Goal: Task Accomplishment & Management: Manage account settings

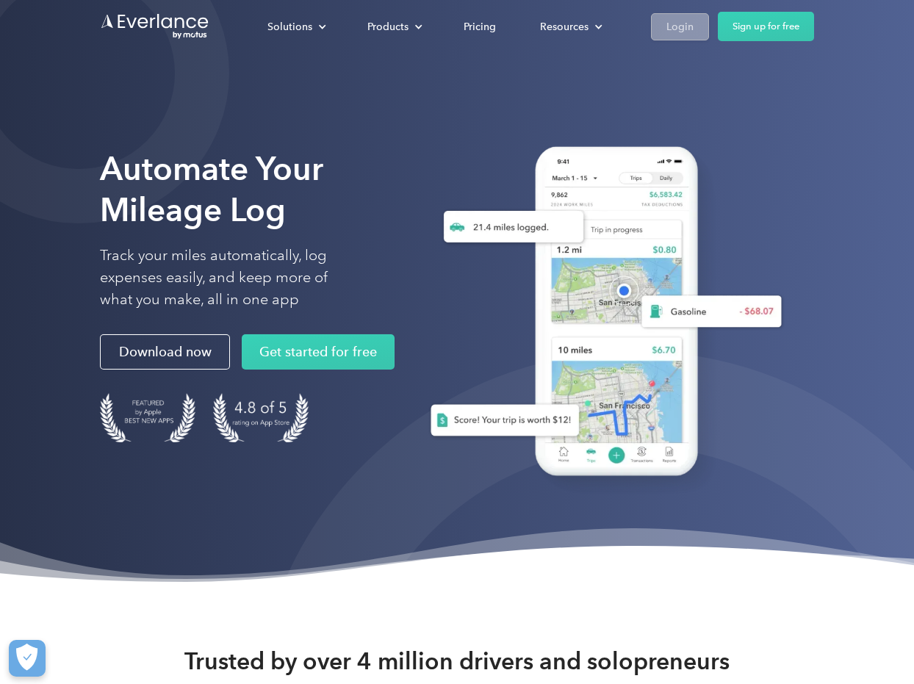
click at [676, 22] on div "Login" at bounding box center [680, 27] width 27 height 18
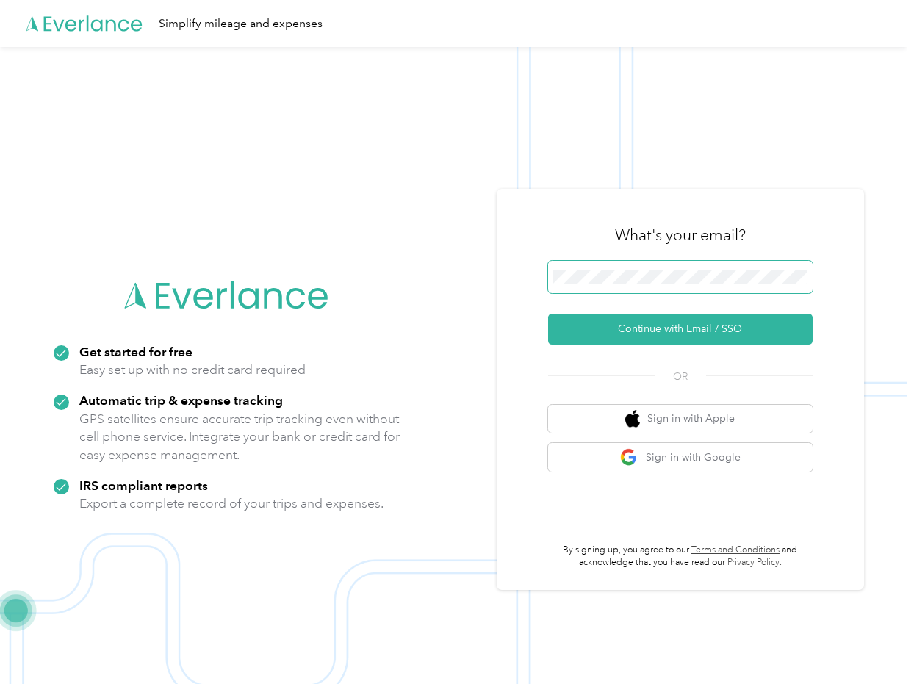
click at [686, 329] on button "Continue with Email / SSO" at bounding box center [680, 329] width 265 height 31
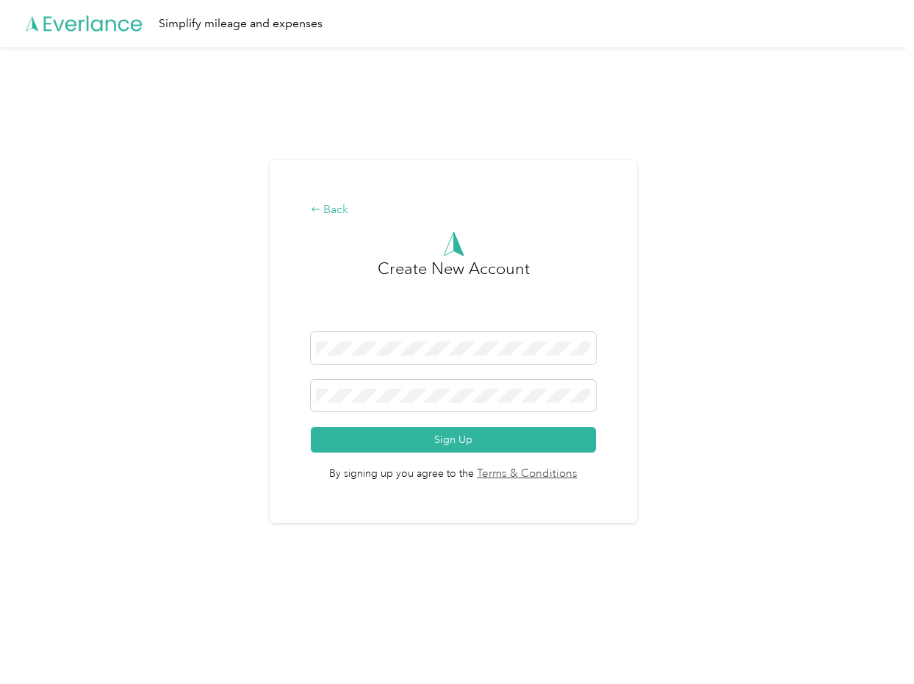
click at [338, 205] on div "Back" at bounding box center [453, 210] width 285 height 18
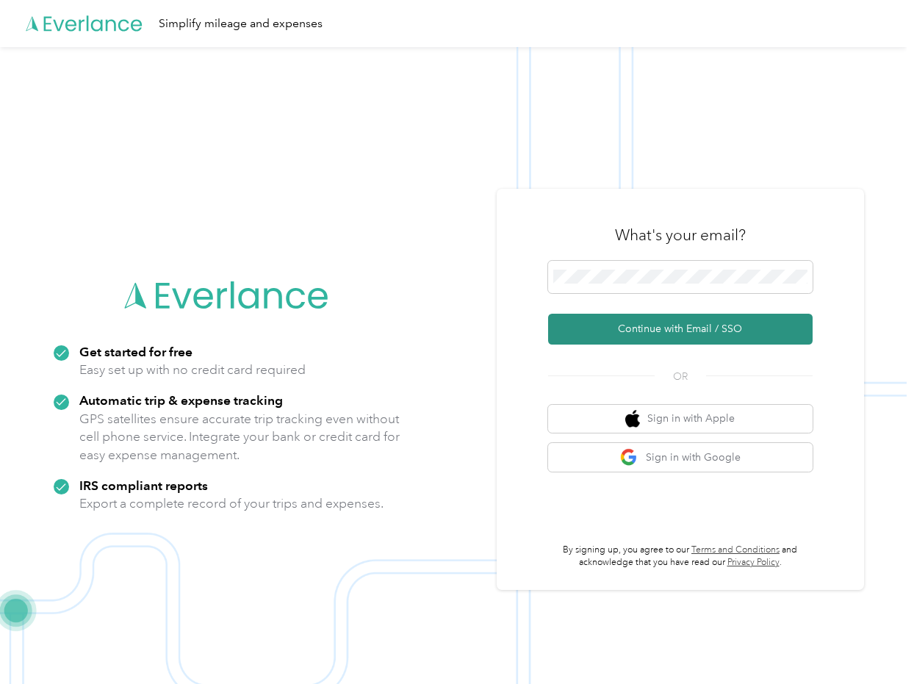
click at [668, 323] on button "Continue with Email / SSO" at bounding box center [680, 329] width 265 height 31
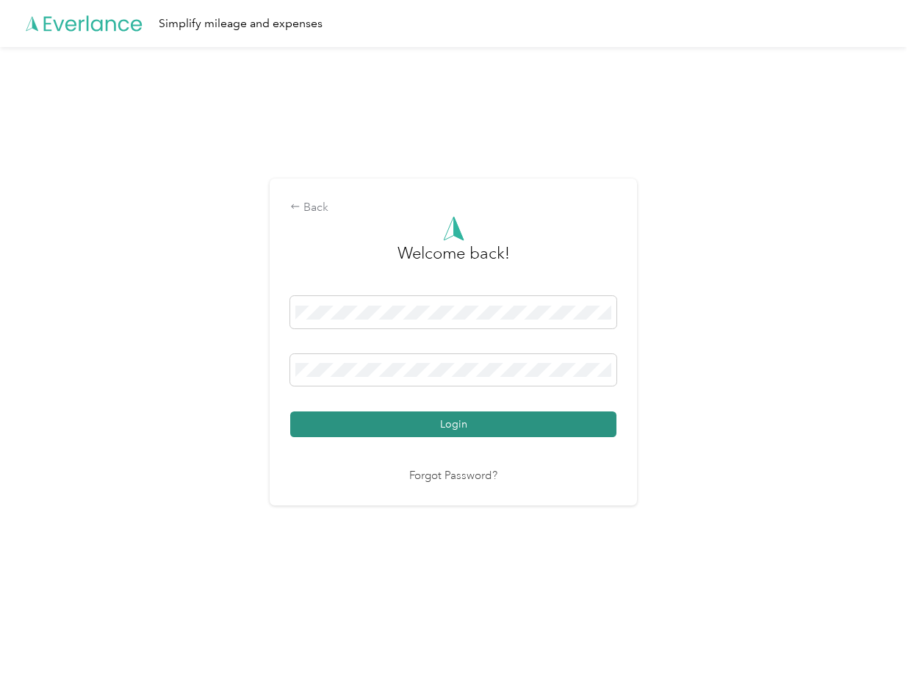
click at [460, 422] on button "Login" at bounding box center [453, 425] width 326 height 26
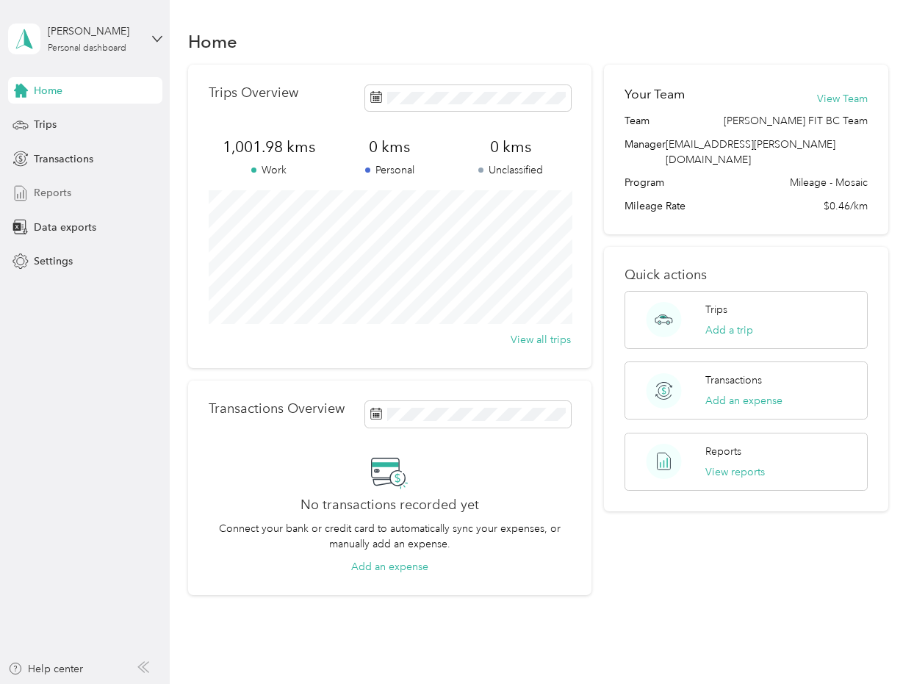
click at [43, 189] on span "Reports" at bounding box center [52, 192] width 37 height 15
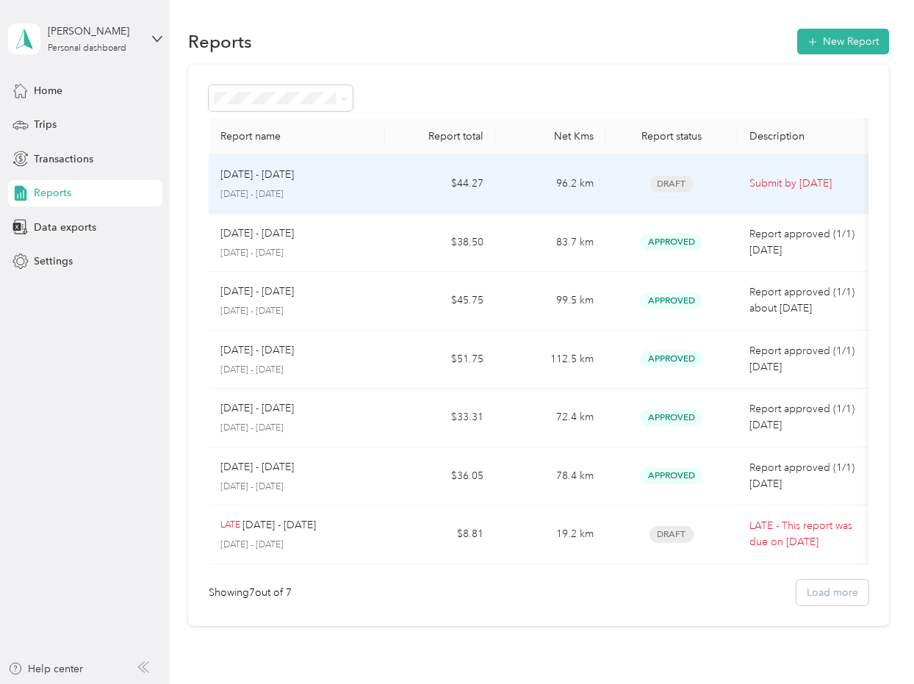
click at [671, 179] on span "Draft" at bounding box center [672, 184] width 44 height 17
click at [272, 176] on p "[DATE] - [DATE]" at bounding box center [256, 175] width 73 height 16
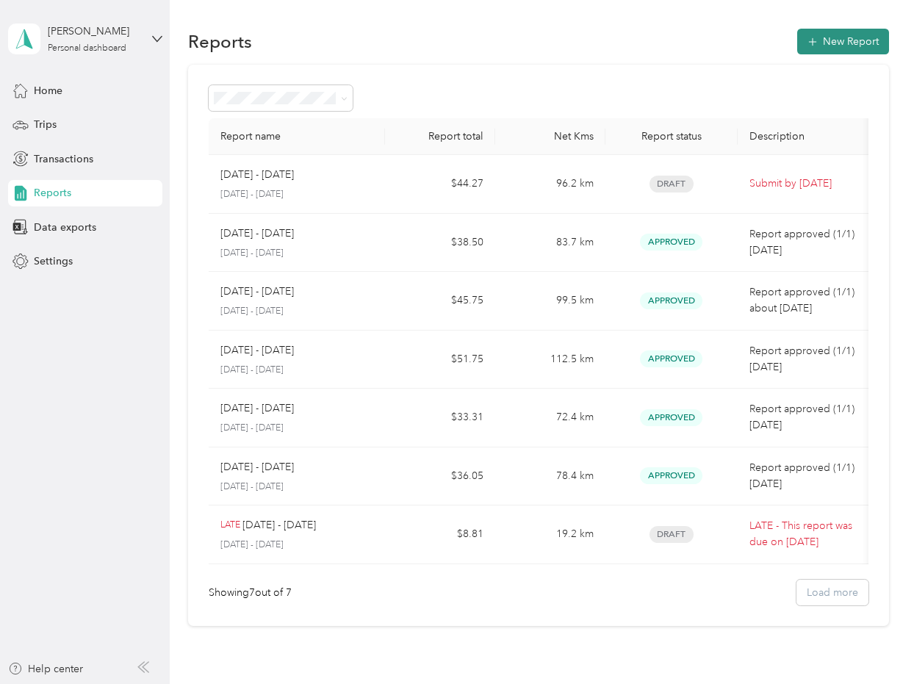
click at [844, 36] on button "New Report" at bounding box center [843, 42] width 92 height 26
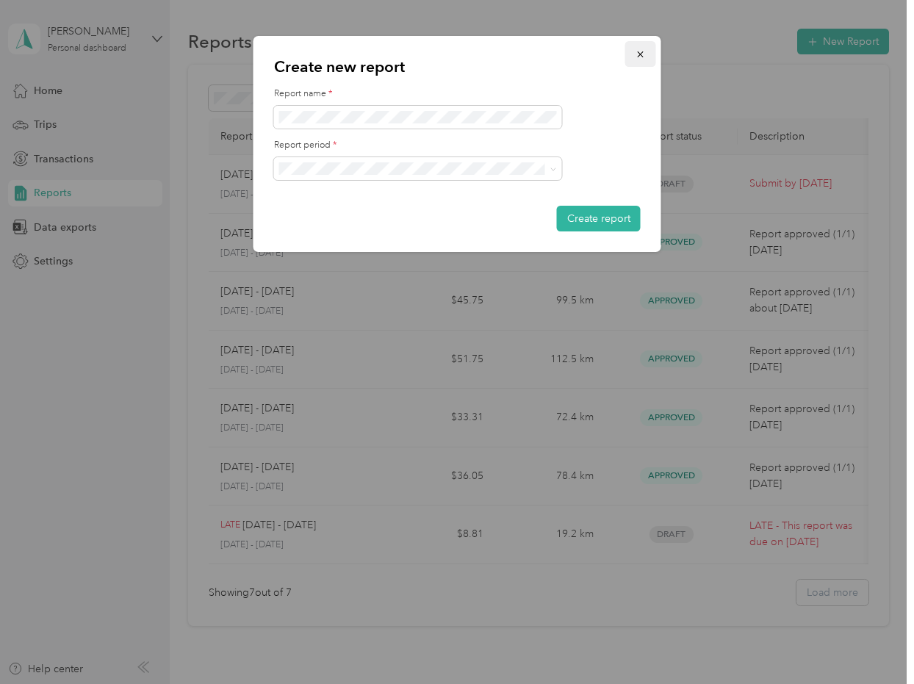
click at [642, 49] on span "button" at bounding box center [641, 54] width 10 height 12
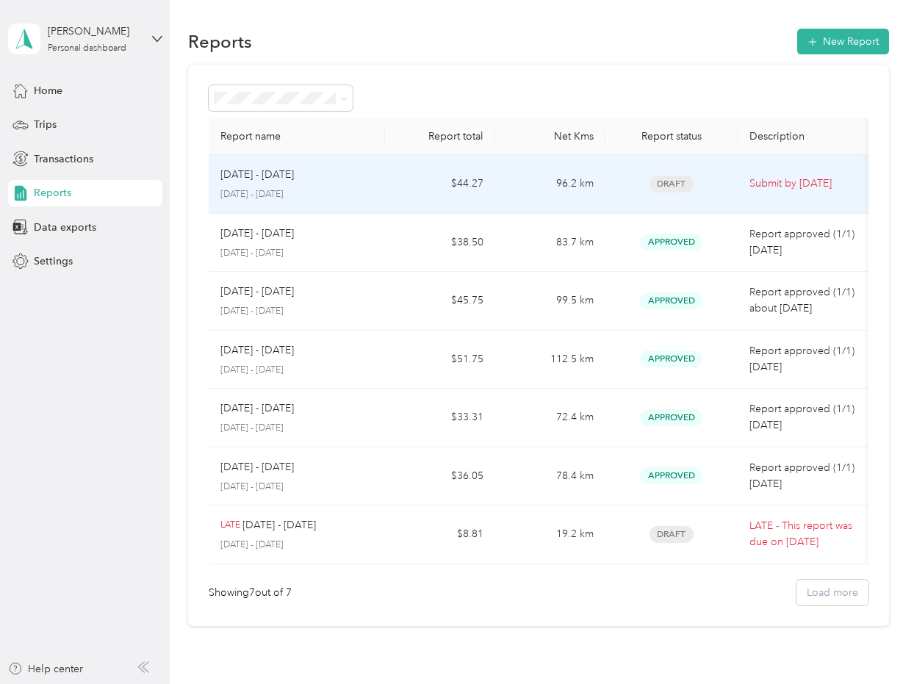
click at [823, 179] on p "Submit by [DATE]" at bounding box center [811, 184] width 123 height 16
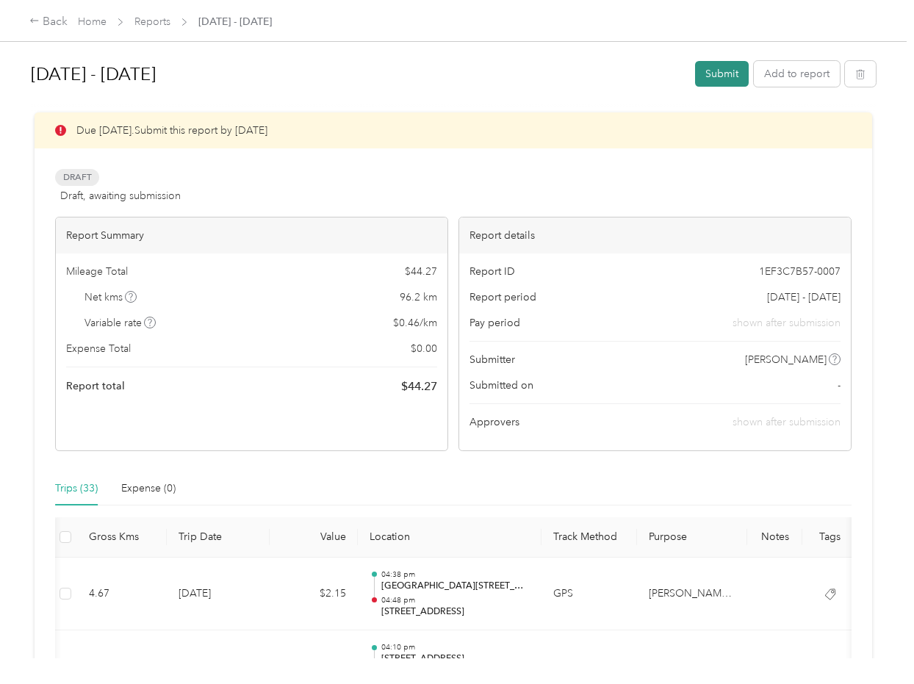
click at [727, 73] on button "Submit" at bounding box center [722, 74] width 54 height 26
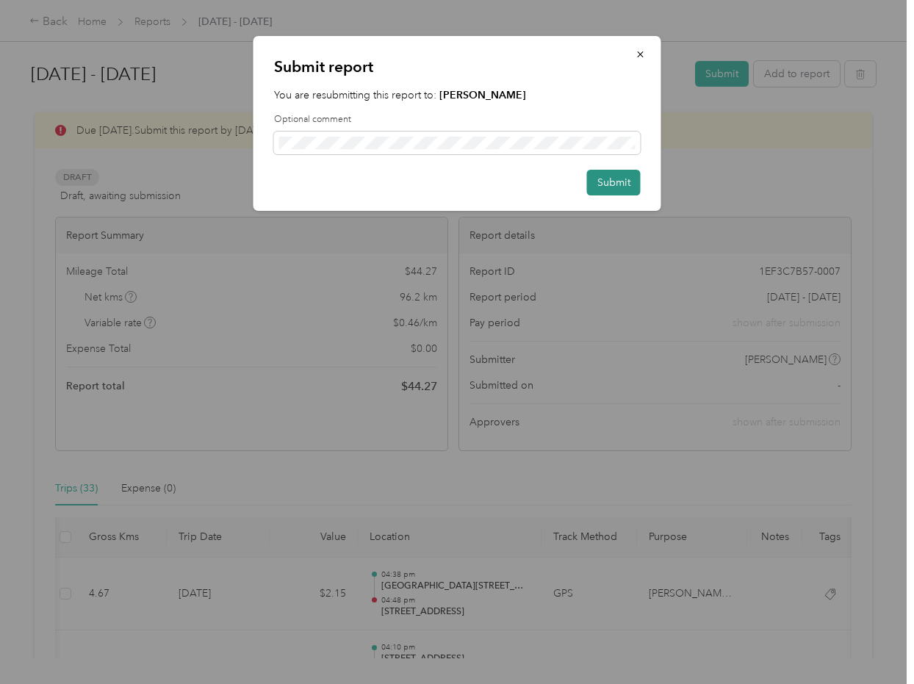
click at [621, 179] on button "Submit" at bounding box center [614, 183] width 54 height 26
